Goal: Transaction & Acquisition: Purchase product/service

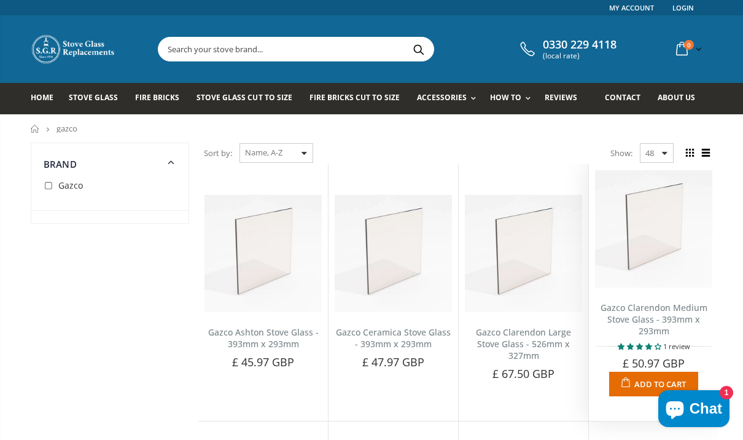
click at [657, 311] on link "Gazco Clarendon Medium Stove Glass - 393mm x 293mm" at bounding box center [654, 319] width 107 height 35
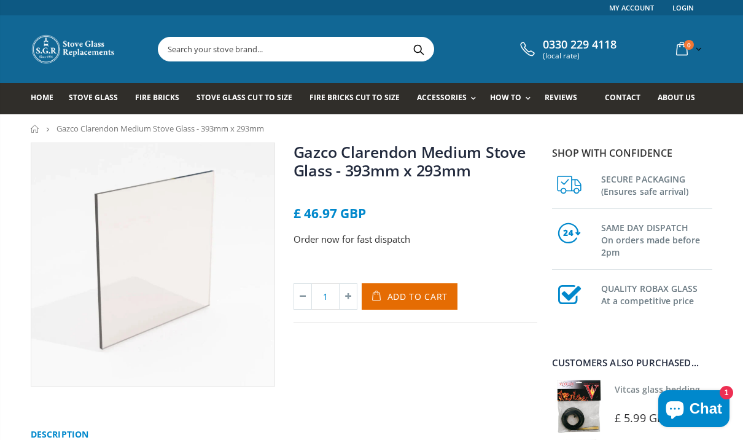
click at [428, 291] on span "Add to Cart" at bounding box center [418, 297] width 61 height 12
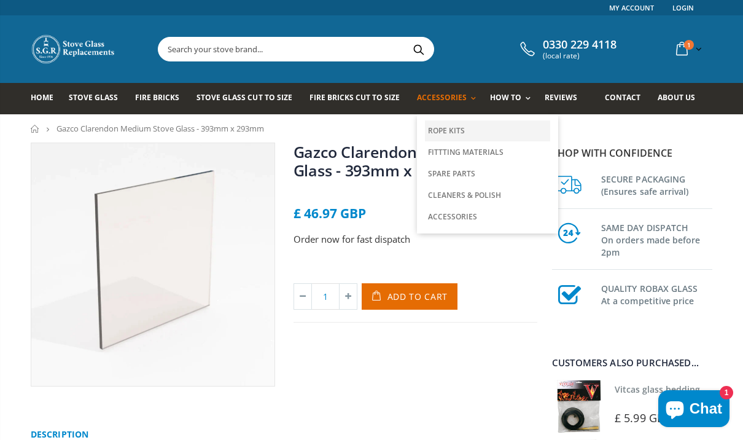
click at [445, 128] on link "Rope Kits" at bounding box center [487, 130] width 125 height 21
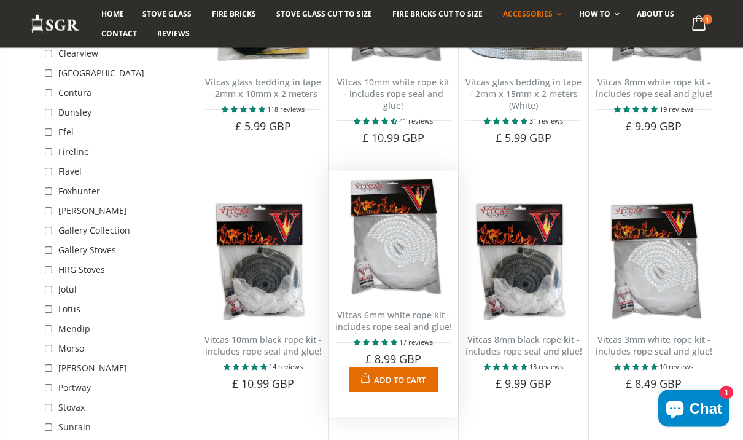
scroll to position [251, 0]
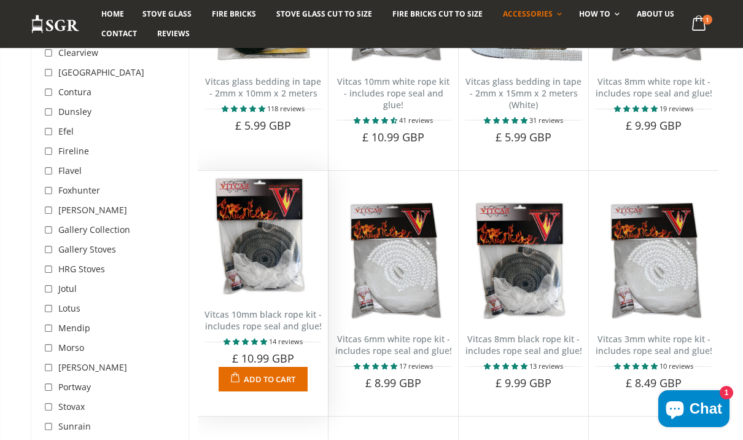
click at [266, 374] on span "Add to Cart" at bounding box center [270, 378] width 52 height 11
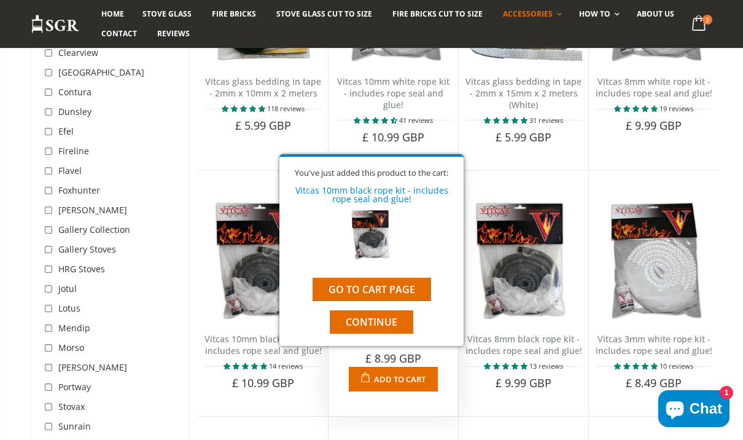
click at [365, 329] on span "Continue" at bounding box center [372, 322] width 52 height 14
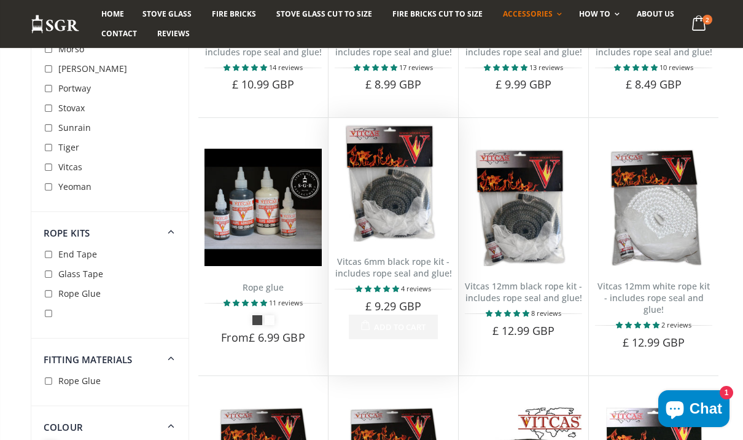
scroll to position [568, 0]
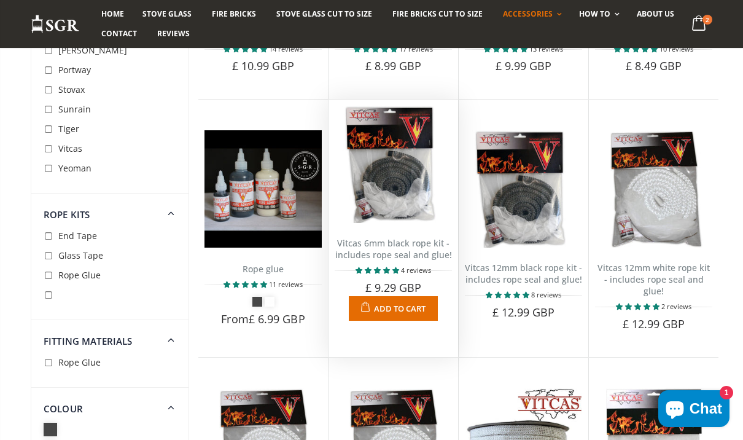
click at [389, 307] on span "Add to Cart" at bounding box center [400, 308] width 52 height 11
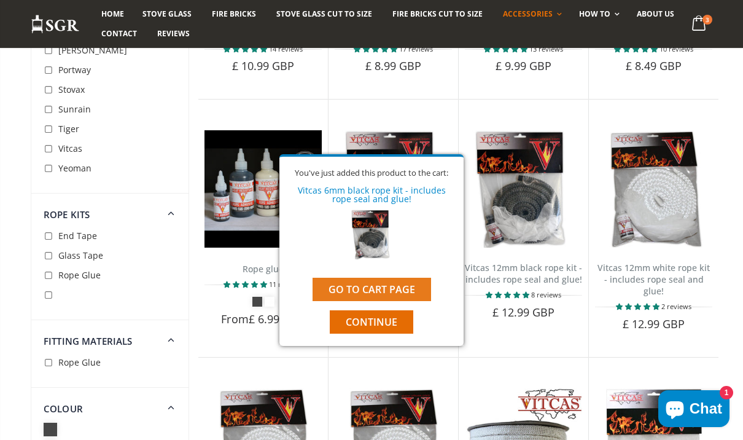
click at [389, 301] on link "Go to cart page" at bounding box center [372, 289] width 119 height 23
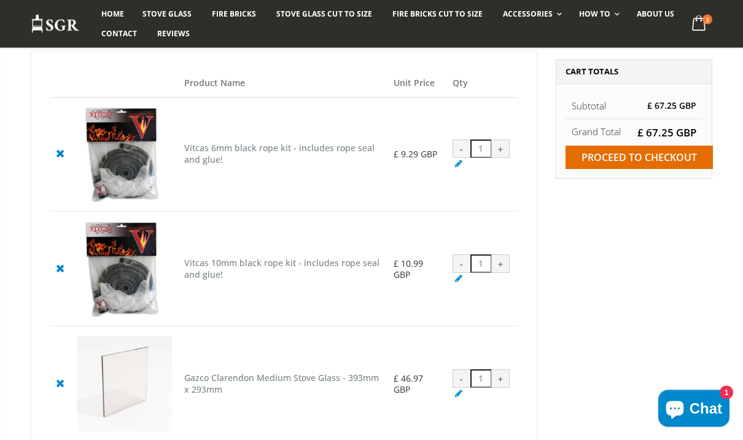
scroll to position [46, 0]
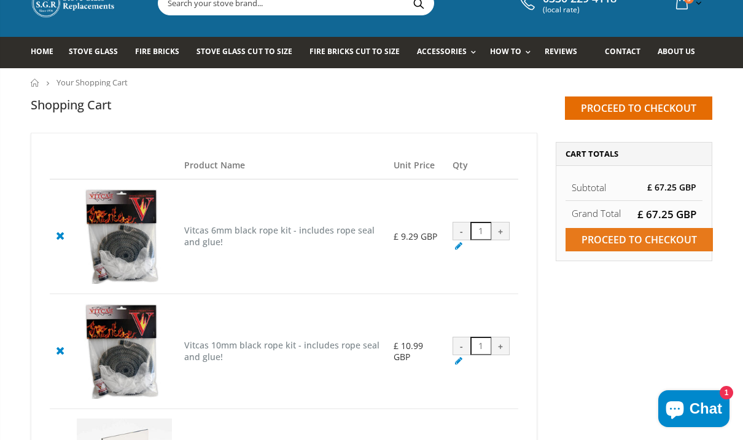
click at [604, 241] on input "Proceed to checkout" at bounding box center [639, 239] width 147 height 23
